Goal: Information Seeking & Learning: Learn about a topic

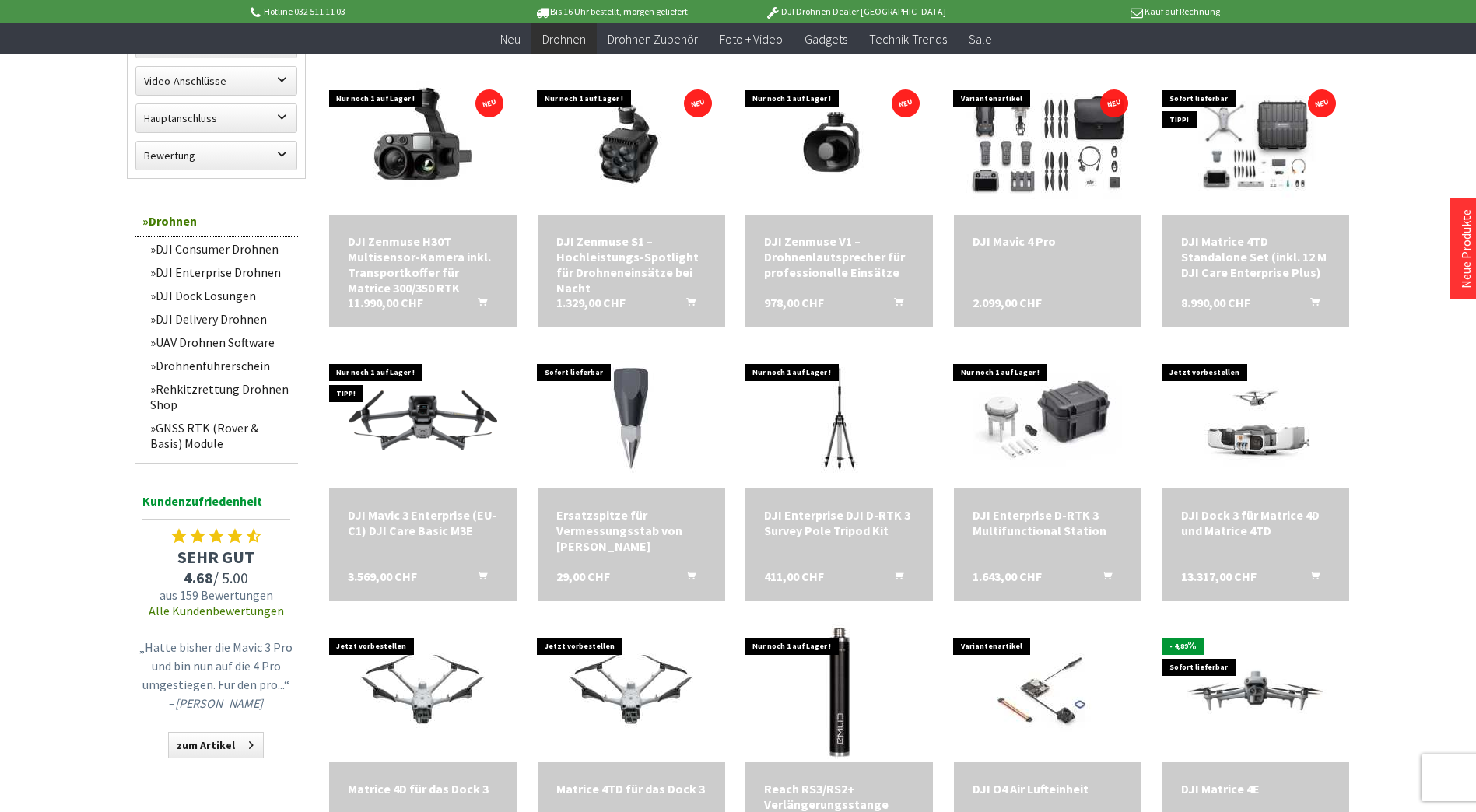
scroll to position [1089, 0]
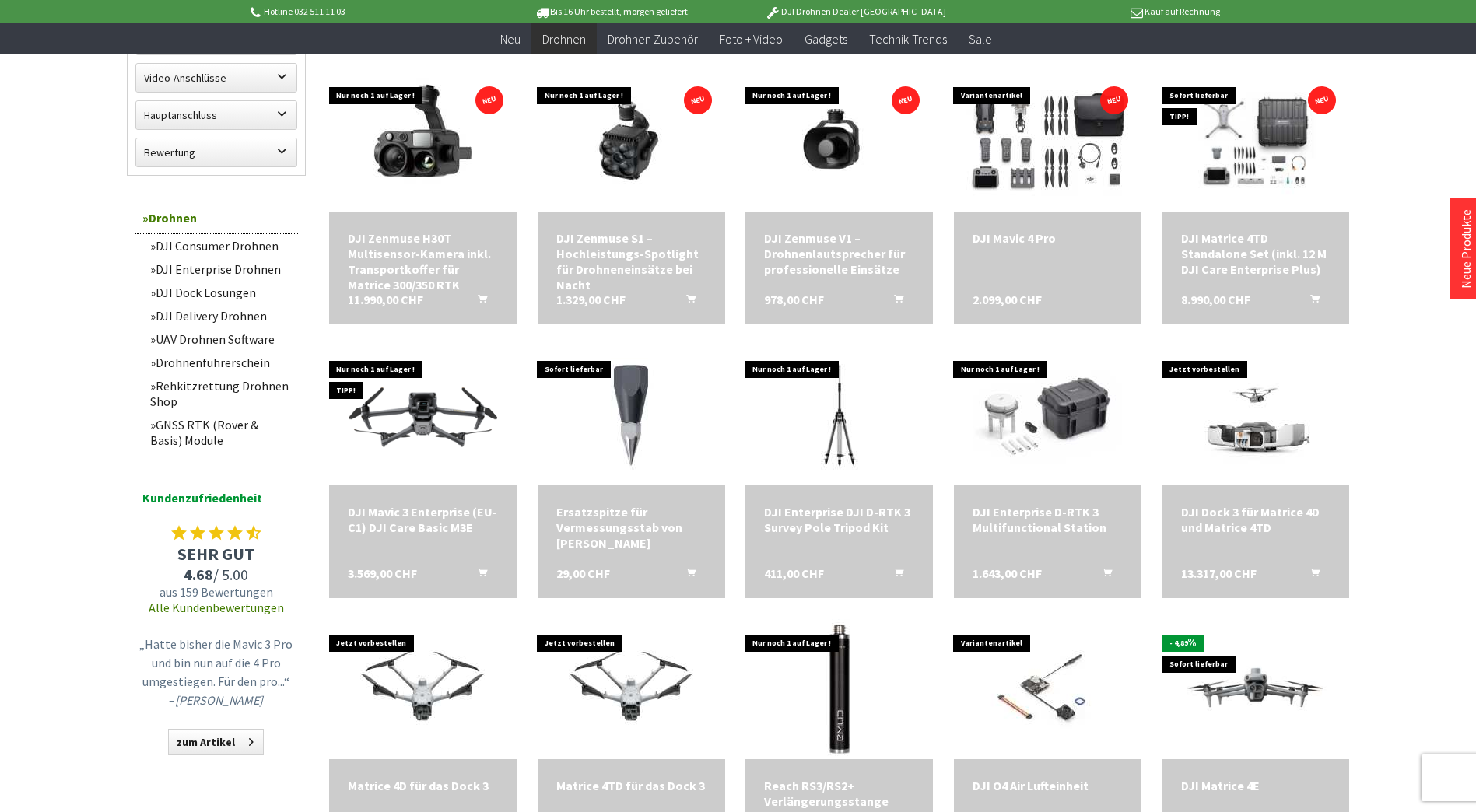
scroll to position [1245, 0]
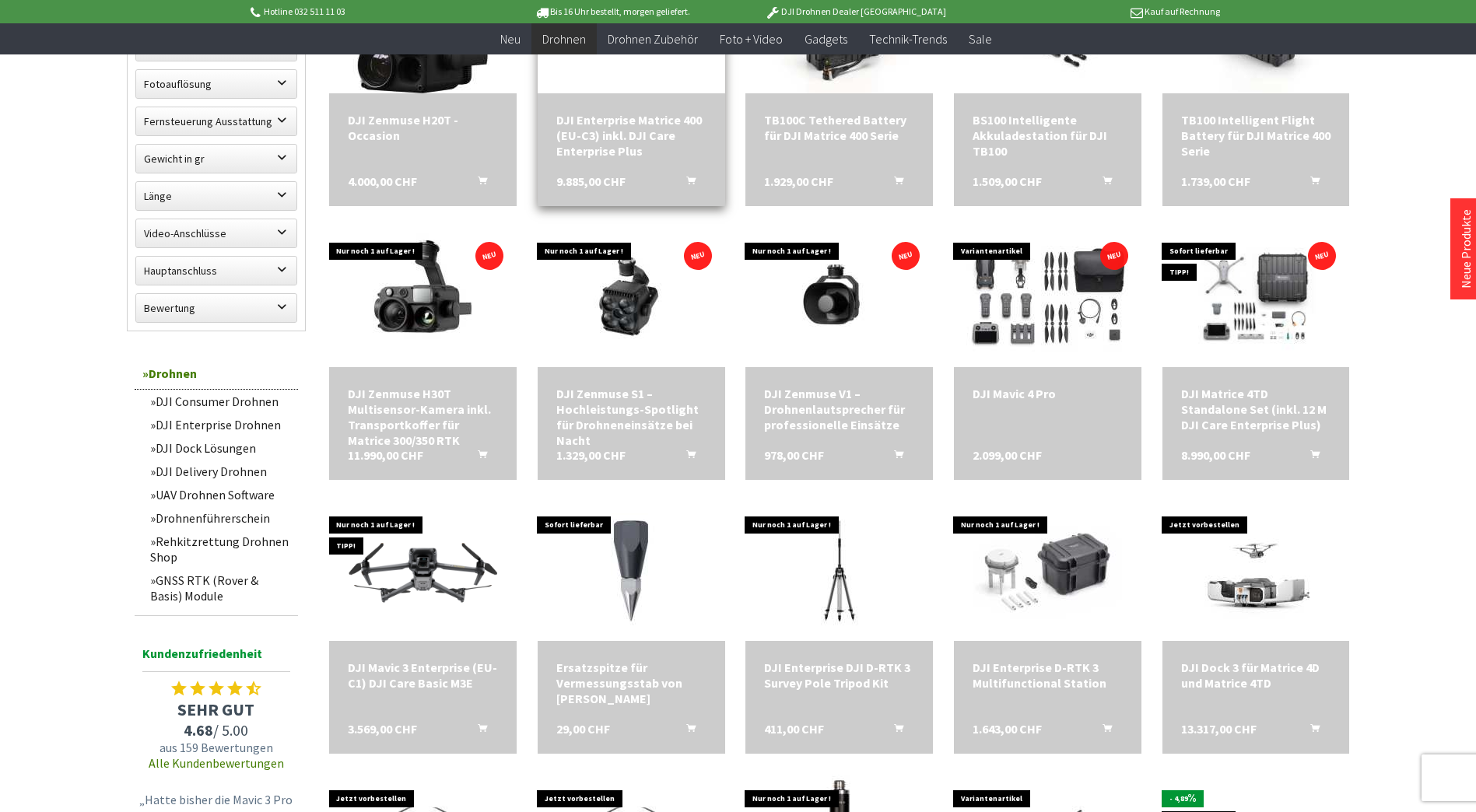
scroll to position [234, 0]
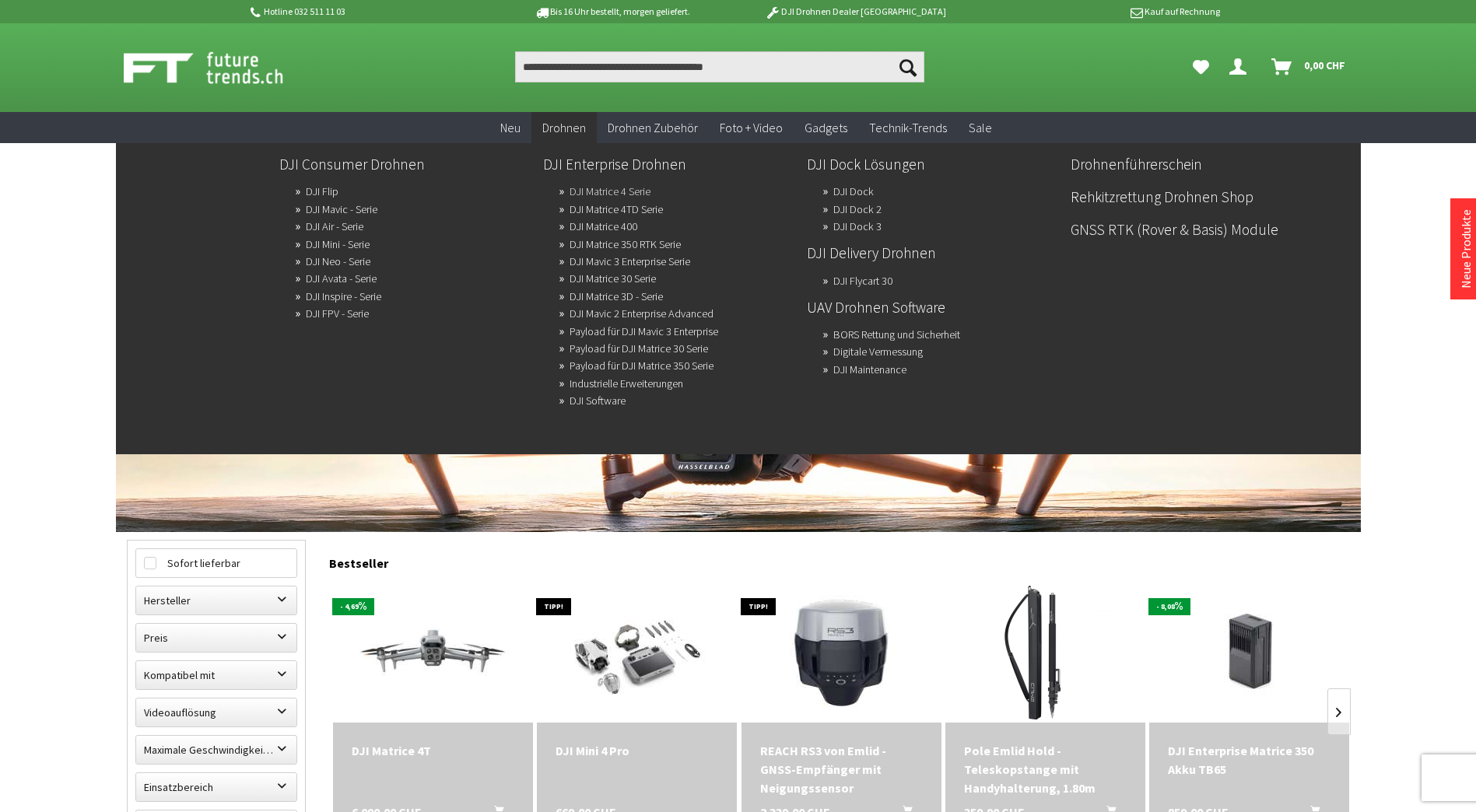
click at [596, 190] on link "DJI Matrice 4 Serie" at bounding box center [610, 191] width 81 height 22
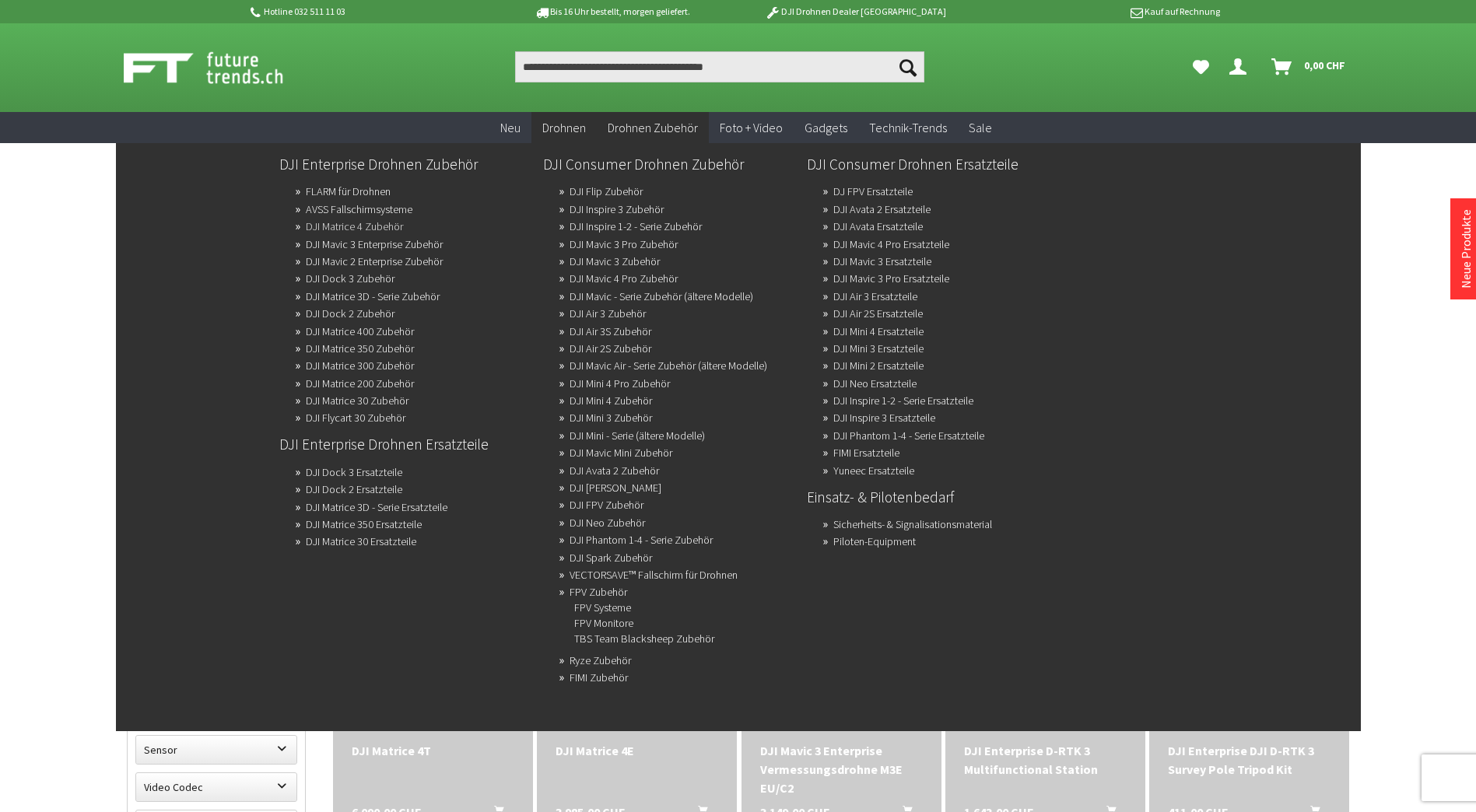
click at [367, 224] on link "DJI Matrice 4 Zubehör" at bounding box center [355, 227] width 98 height 22
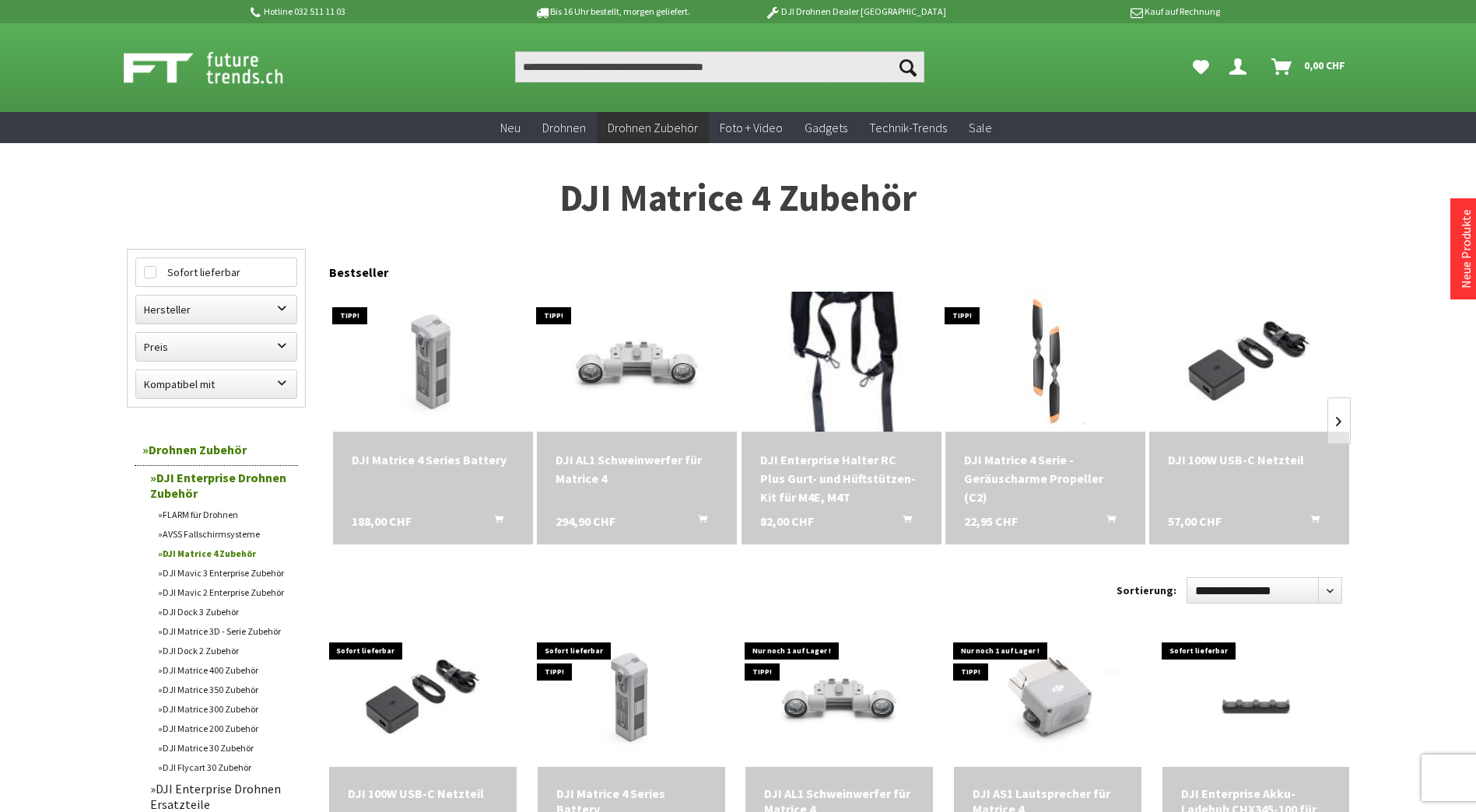
click at [830, 323] on img at bounding box center [841, 361] width 261 height 196
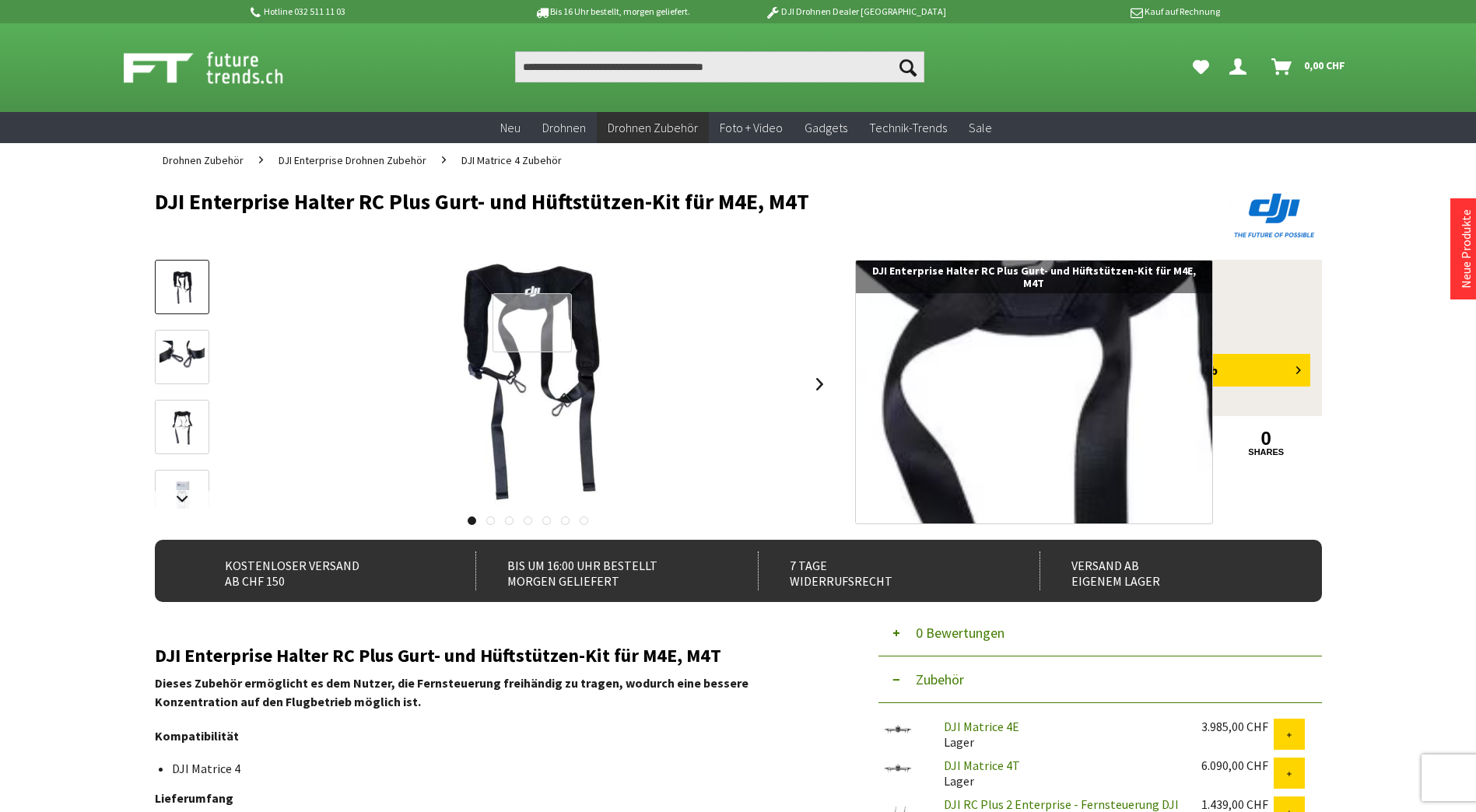
click at [532, 323] on div at bounding box center [532, 323] width 79 height 59
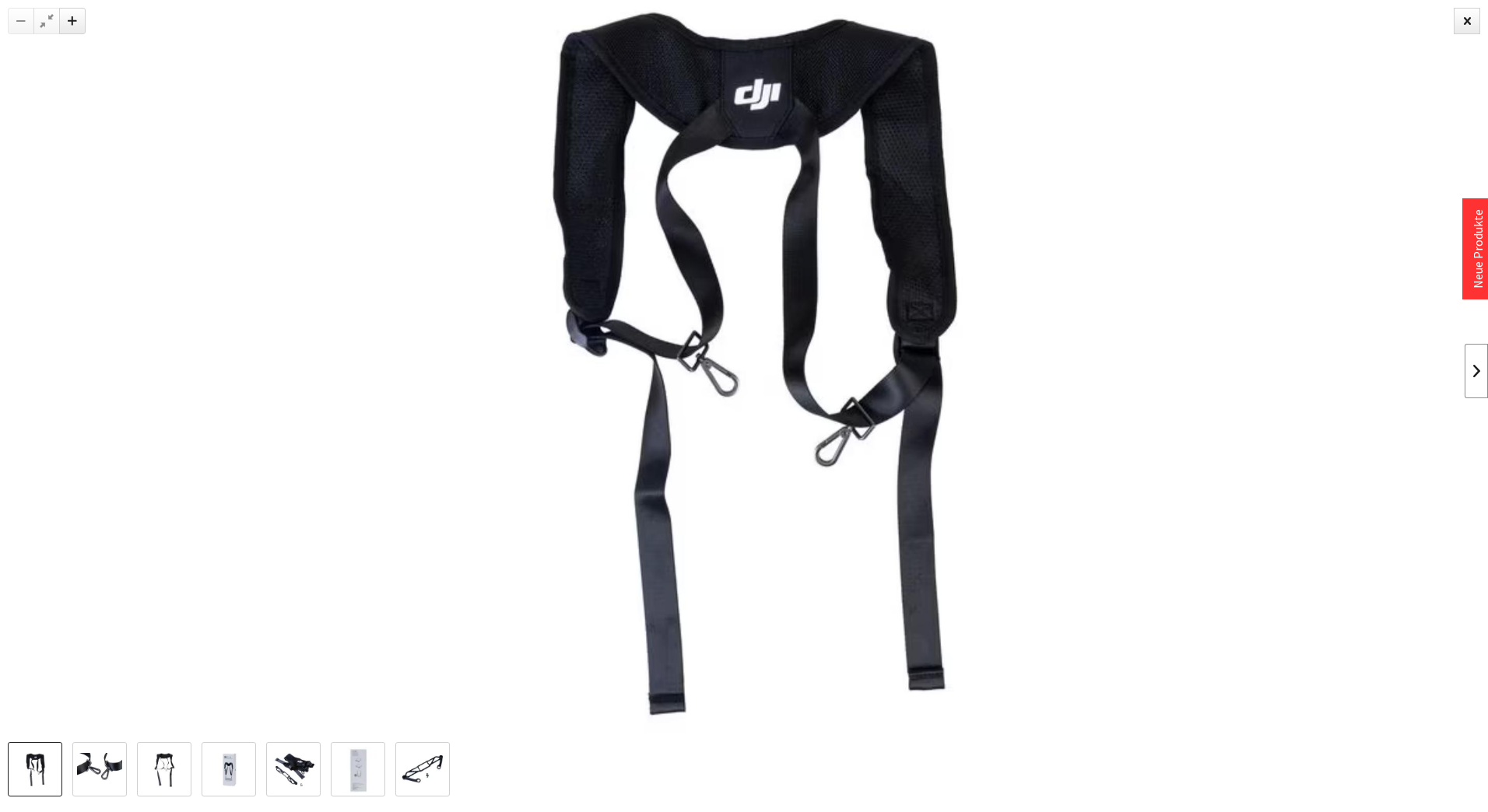
click at [1474, 371] on link at bounding box center [1476, 371] width 24 height 54
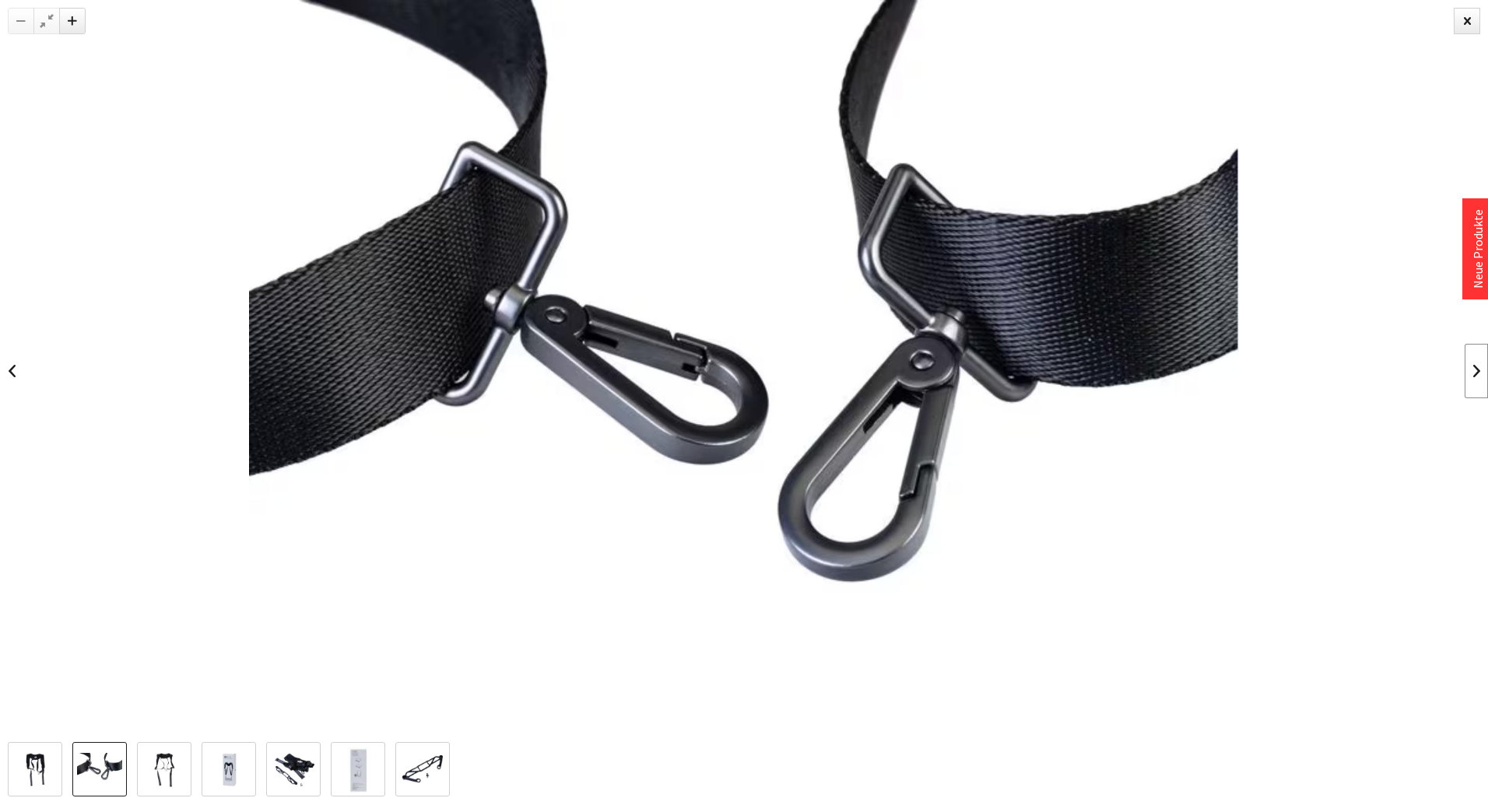
click at [1474, 371] on link at bounding box center [1476, 371] width 24 height 54
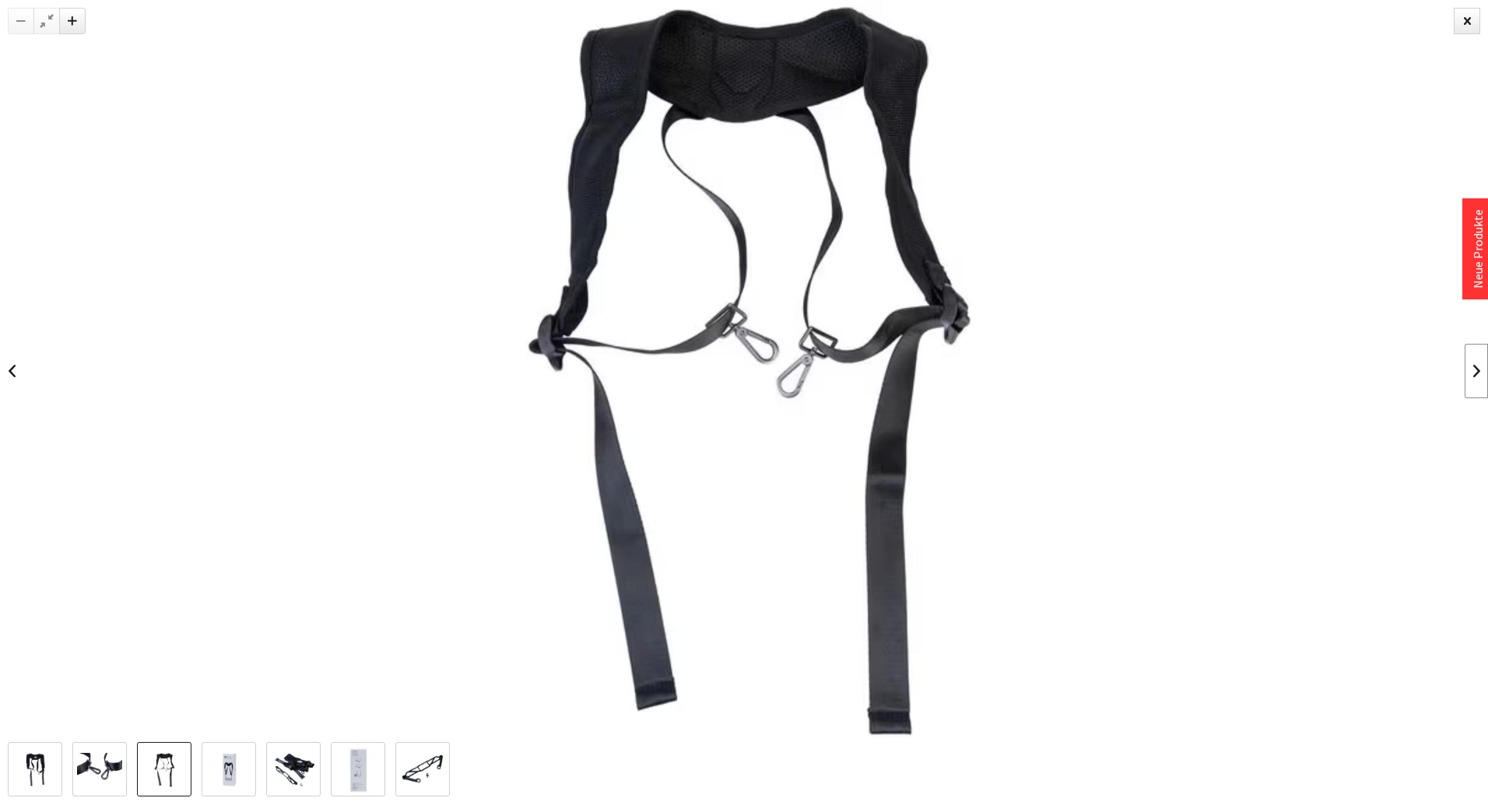
click at [1474, 371] on link at bounding box center [1476, 371] width 24 height 54
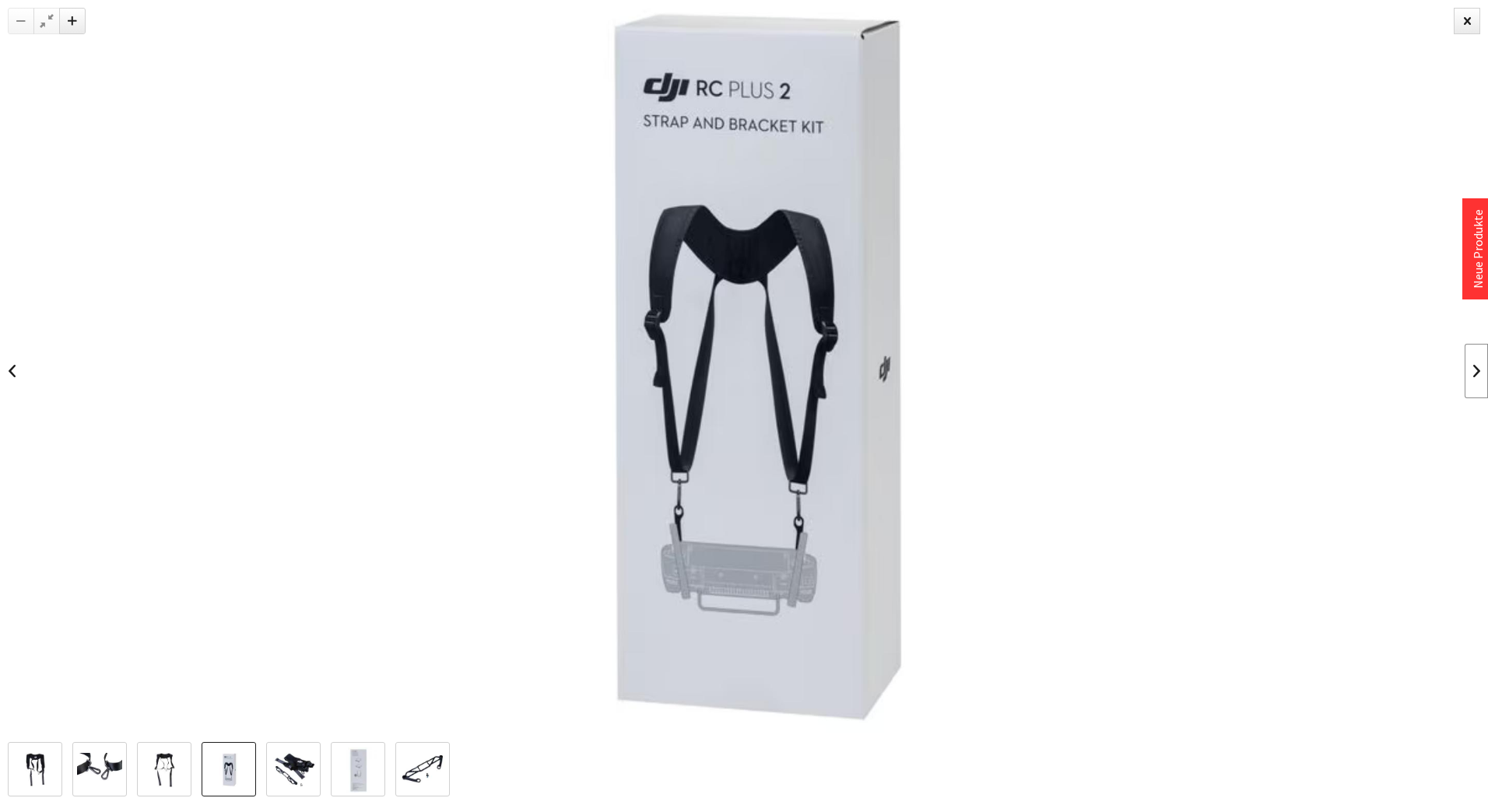
click at [1474, 371] on link at bounding box center [1476, 371] width 24 height 54
